Goal: Navigation & Orientation: Find specific page/section

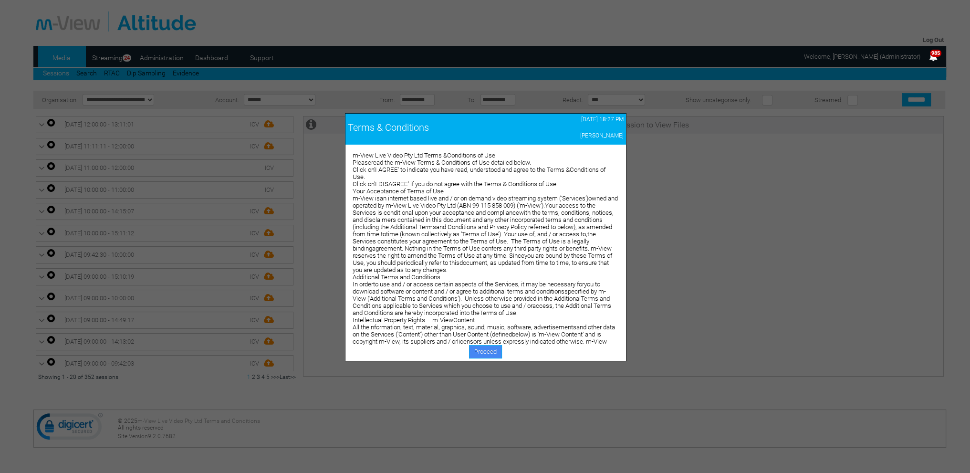
click at [489, 350] on link "Proceed" at bounding box center [485, 351] width 33 height 13
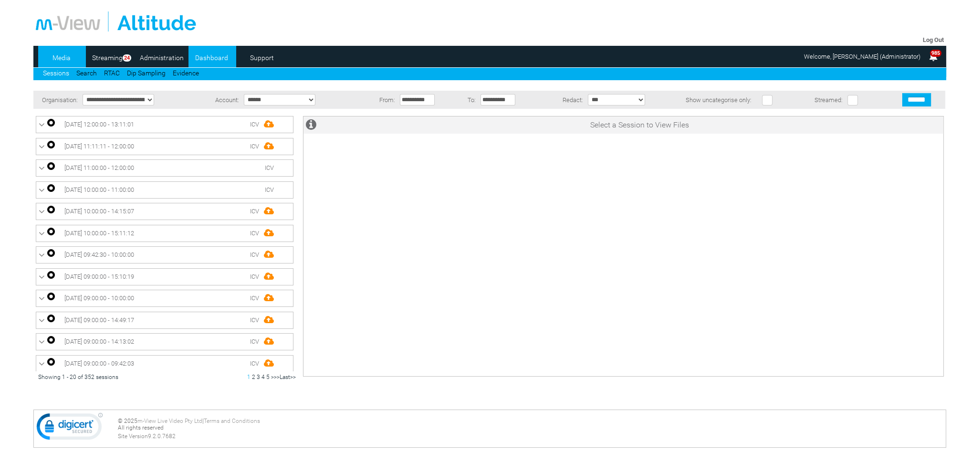
click at [214, 59] on link "Dashboard" at bounding box center [211, 58] width 46 height 14
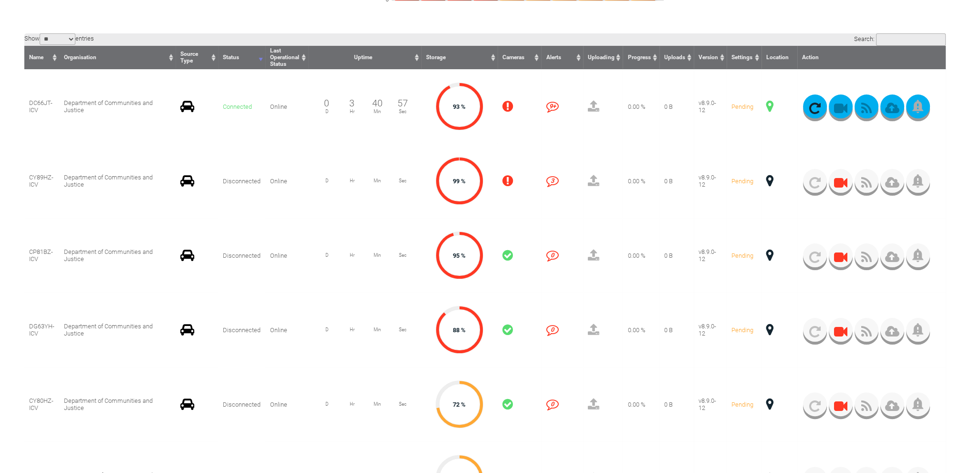
scroll to position [191, 0]
